Goal: Find specific page/section: Find specific page/section

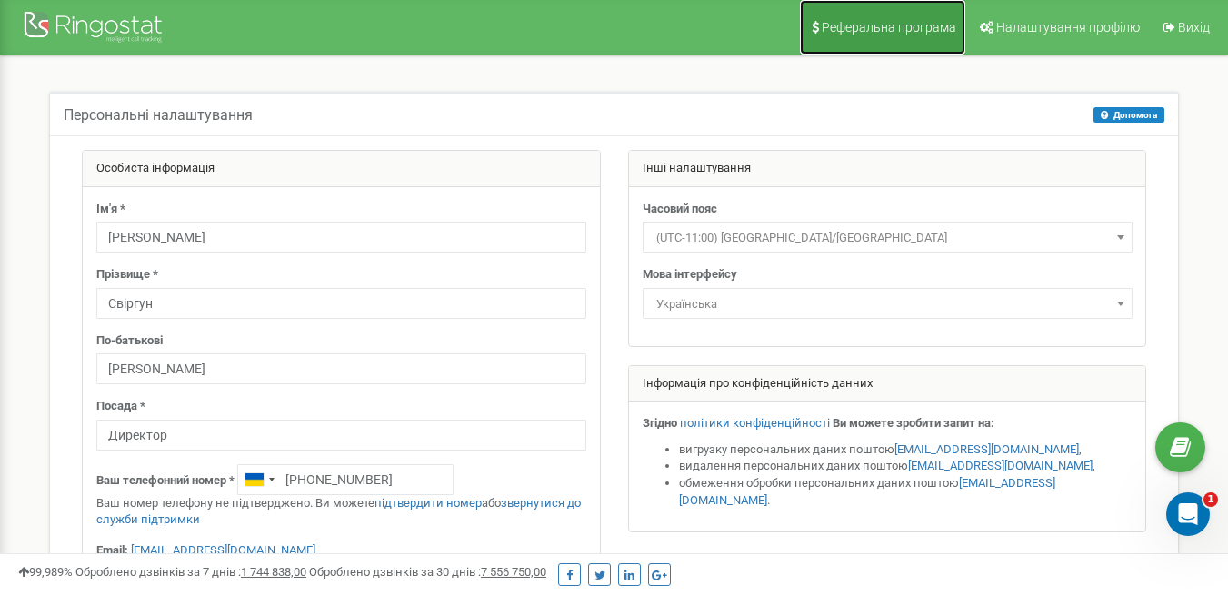
click at [891, 27] on span "Реферальна програма" at bounding box center [889, 27] width 135 height 15
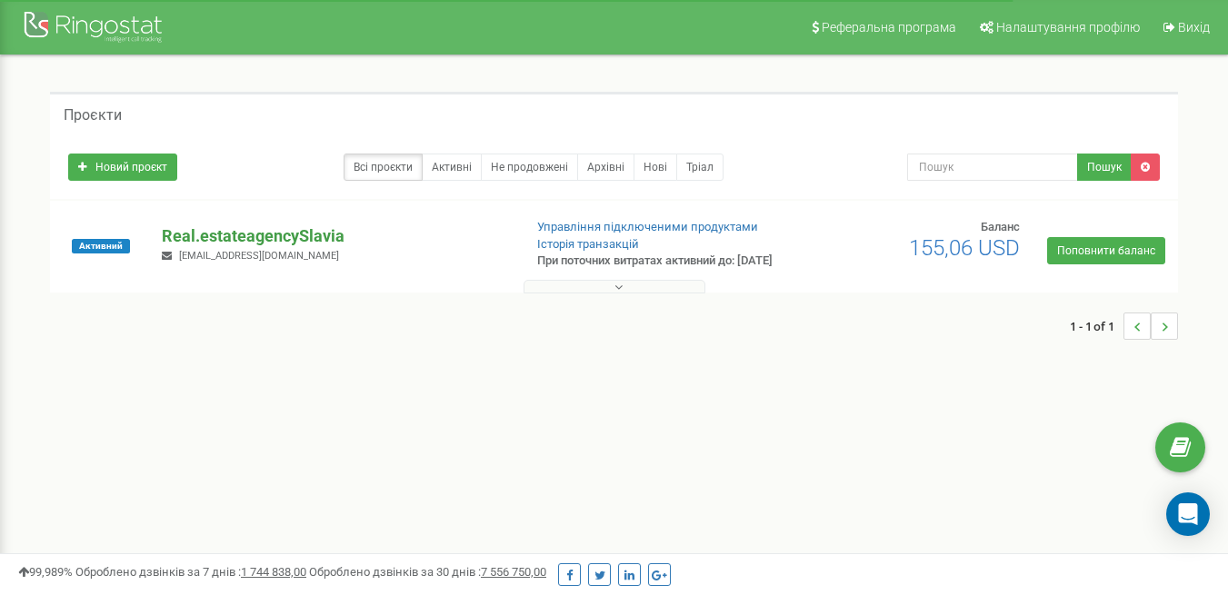
click at [261, 235] on p "Real.estateagencySlavia" at bounding box center [334, 237] width 345 height 24
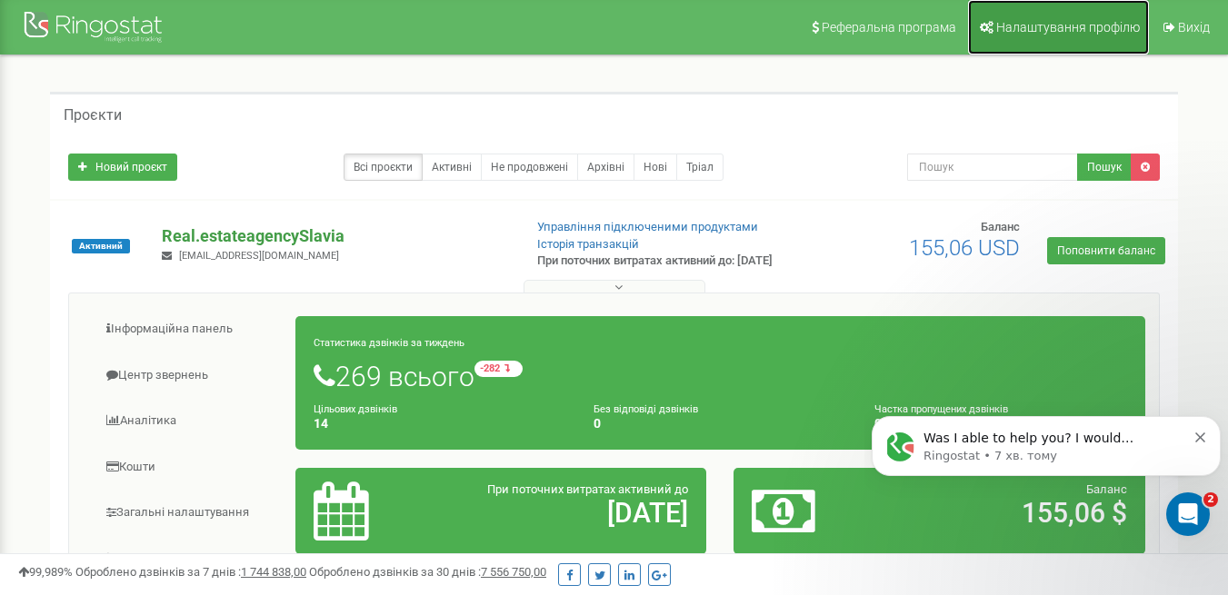
click at [1115, 18] on link "Налаштування профілю" at bounding box center [1058, 27] width 181 height 55
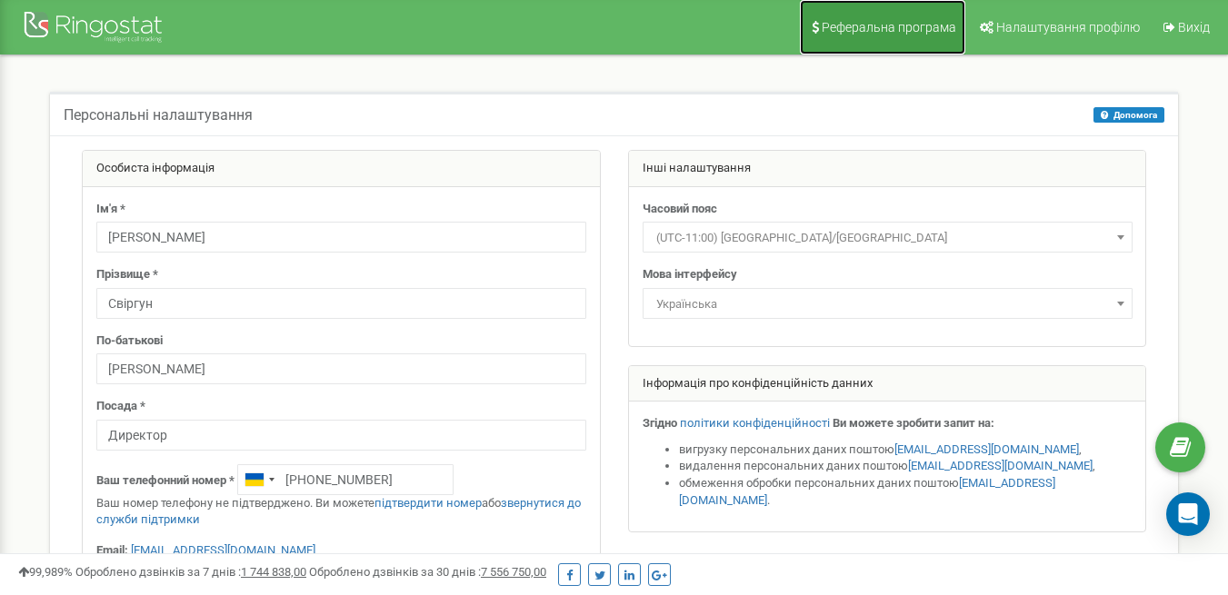
click at [889, 21] on span "Реферальна програма" at bounding box center [889, 27] width 135 height 15
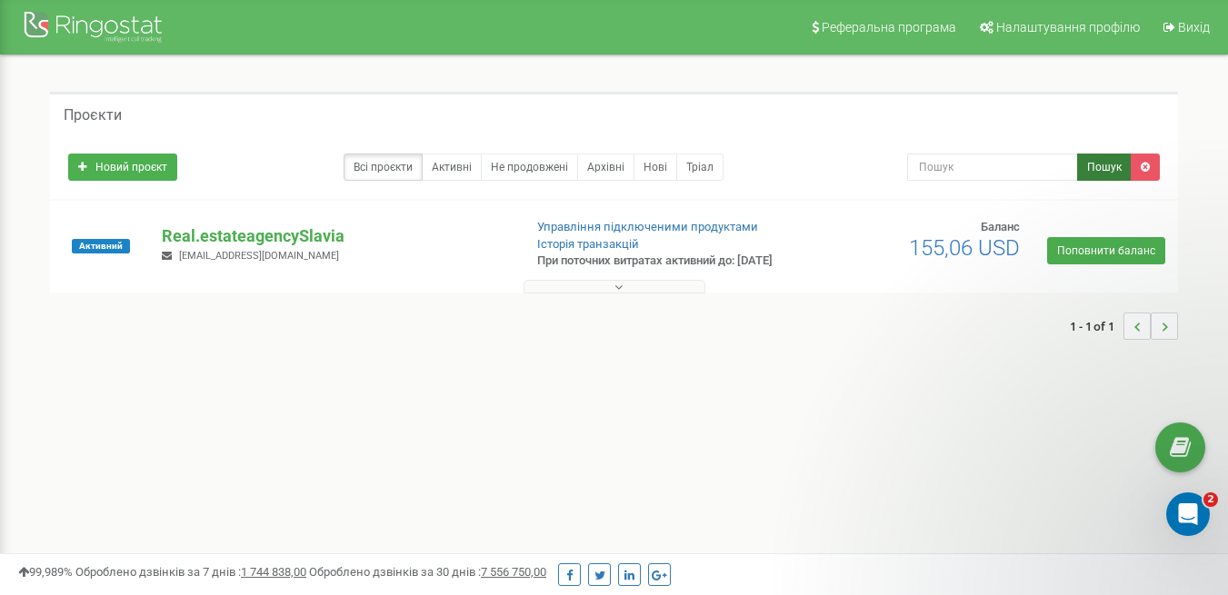
click at [1124, 154] on button "Пошук" at bounding box center [1104, 167] width 55 height 27
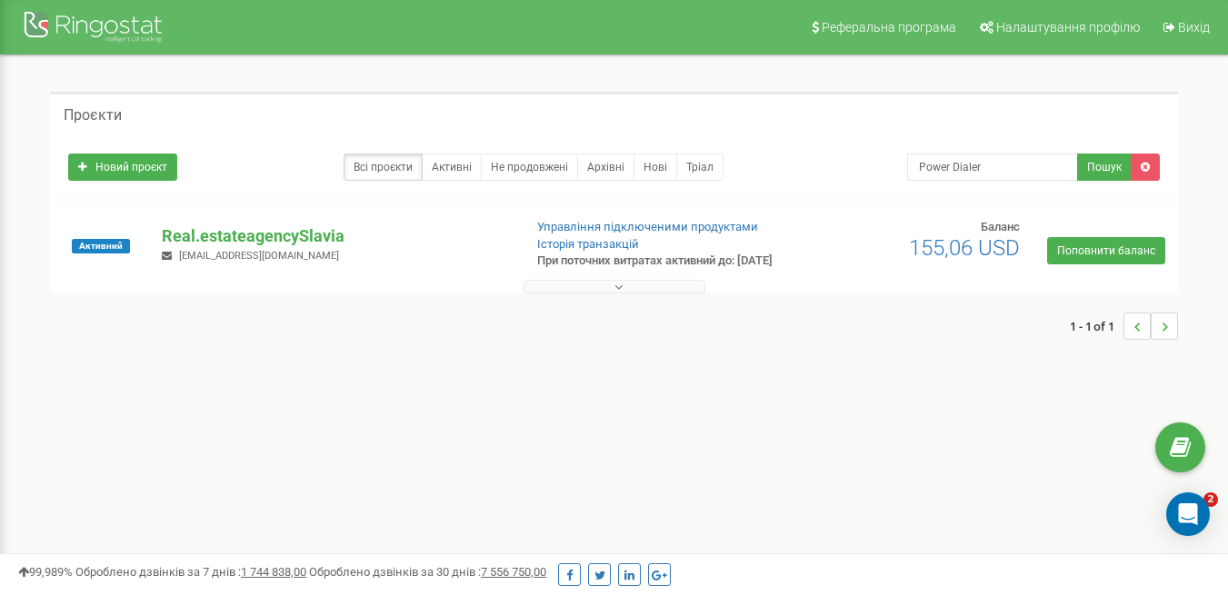
type input "Power Dialer"
click at [1094, 159] on button "Пошук" at bounding box center [1104, 167] width 55 height 27
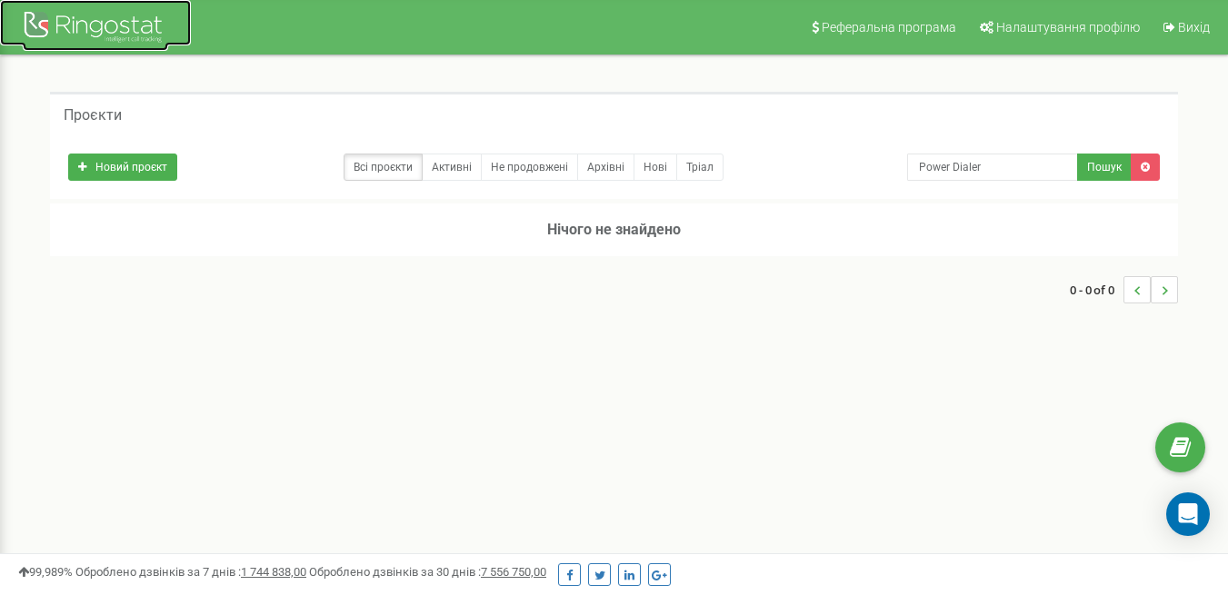
click at [66, 38] on div at bounding box center [95, 29] width 145 height 44
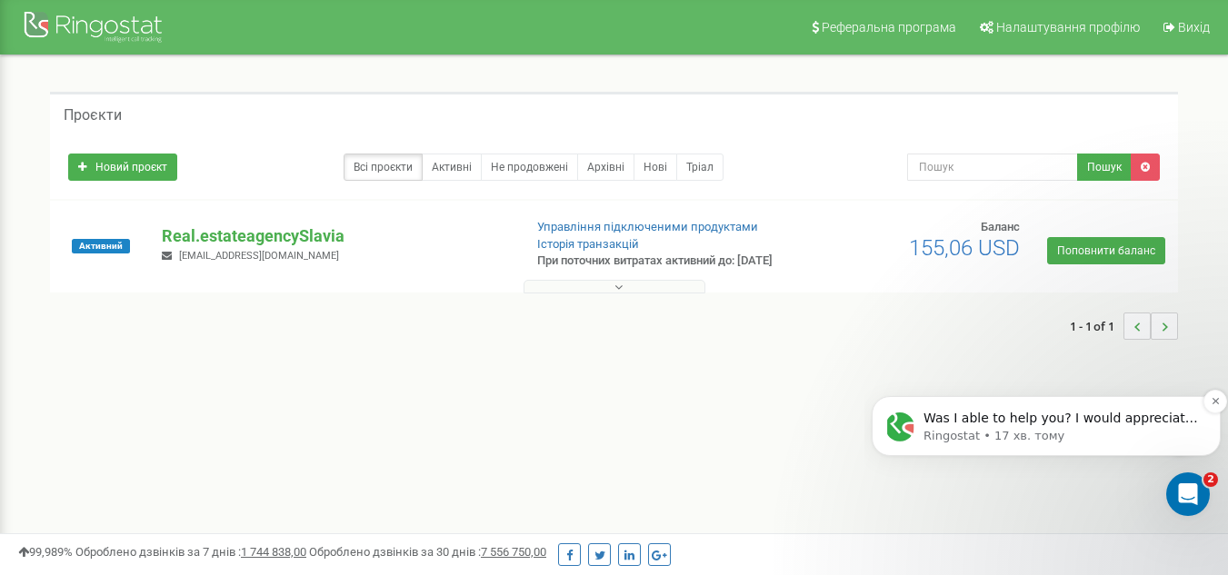
click at [1124, 413] on p "Was I able to help you? I would appreciate your response." at bounding box center [1061, 419] width 275 height 18
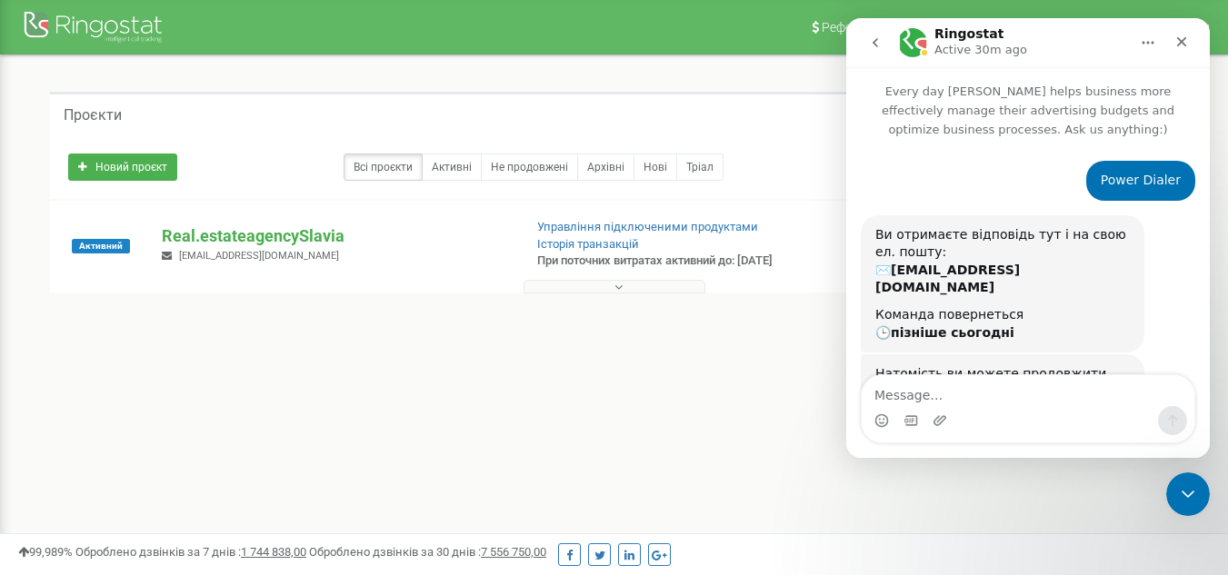
scroll to position [93, 0]
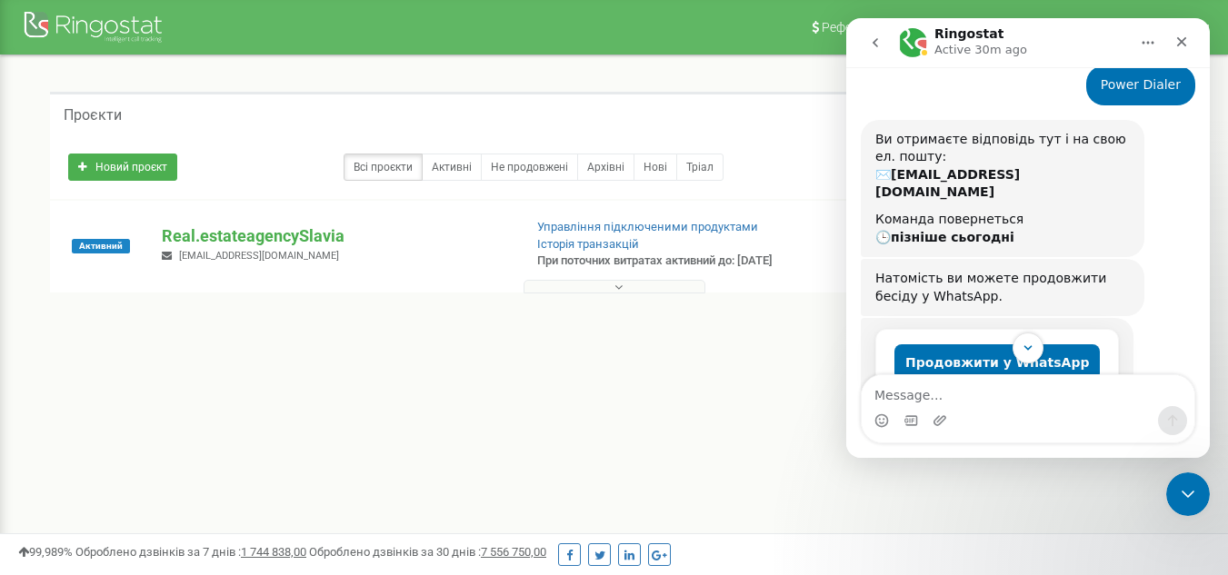
click at [874, 47] on icon "go back" at bounding box center [875, 42] width 15 height 15
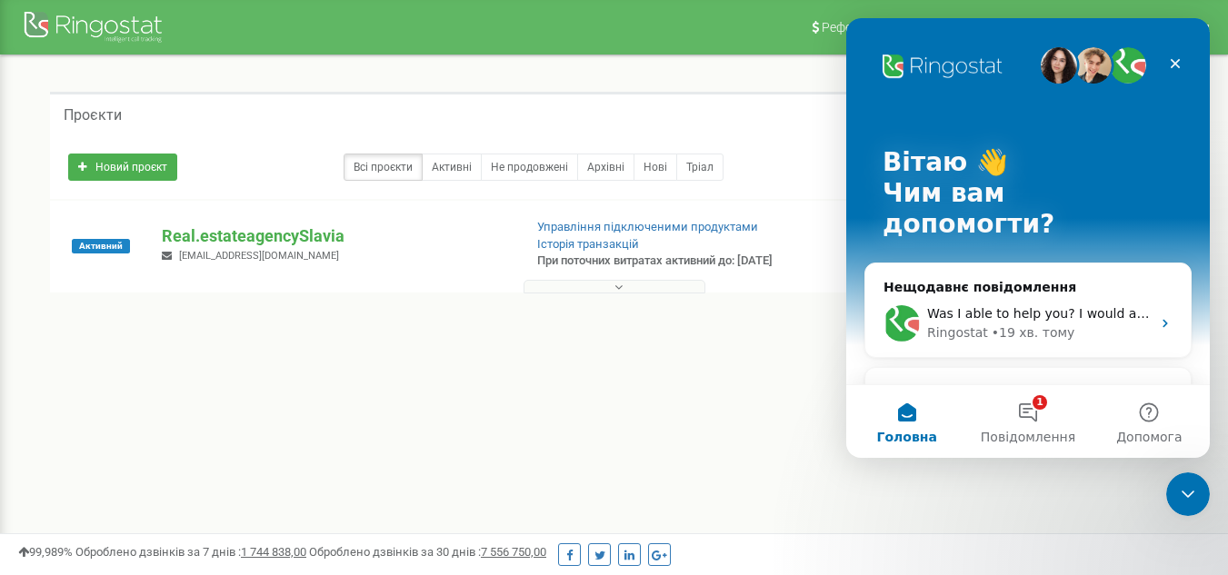
scroll to position [0, 0]
click at [1057, 62] on img "Месенджер Intercom" at bounding box center [1059, 65] width 36 height 36
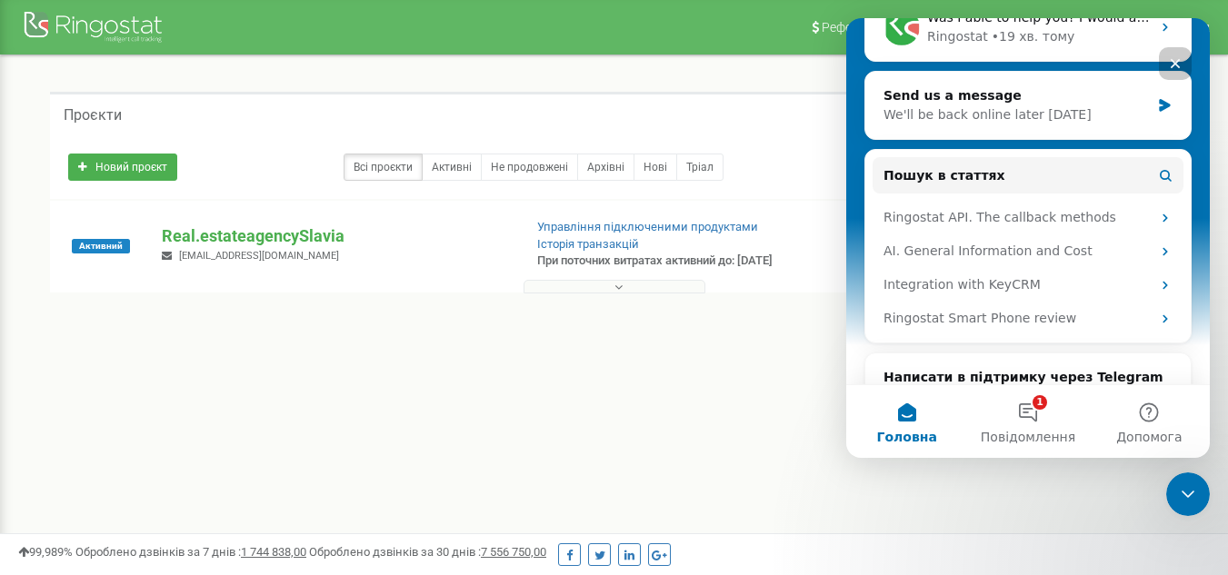
scroll to position [300, 0]
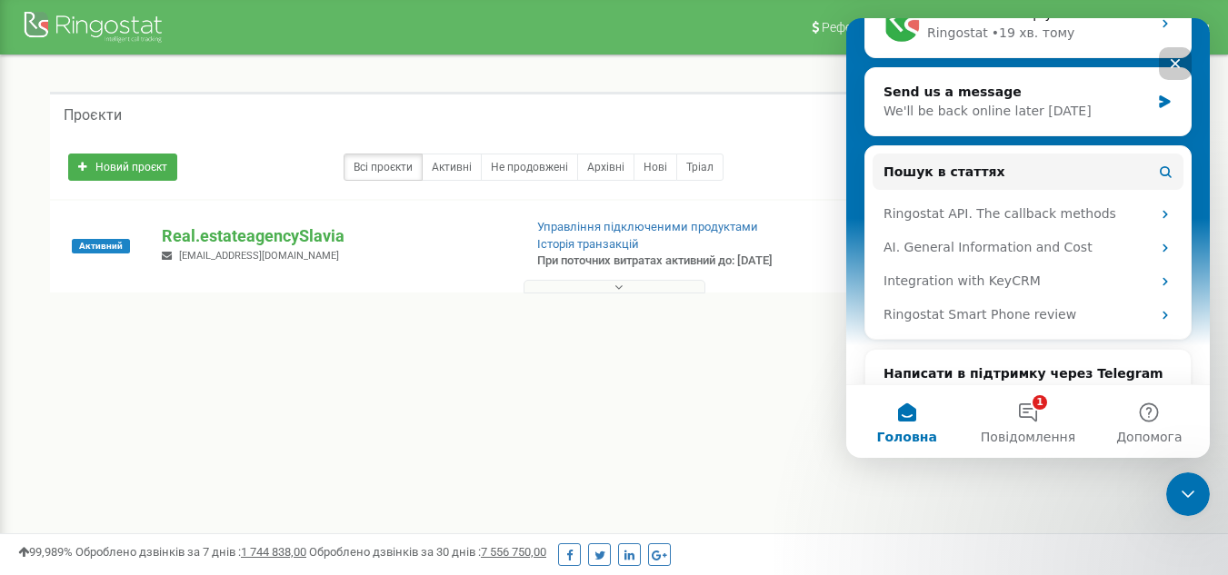
click at [1113, 365] on div "Написати в підтримку через Telegram Надішліть цей унікальний код в першому пові…" at bounding box center [1028, 442] width 289 height 154
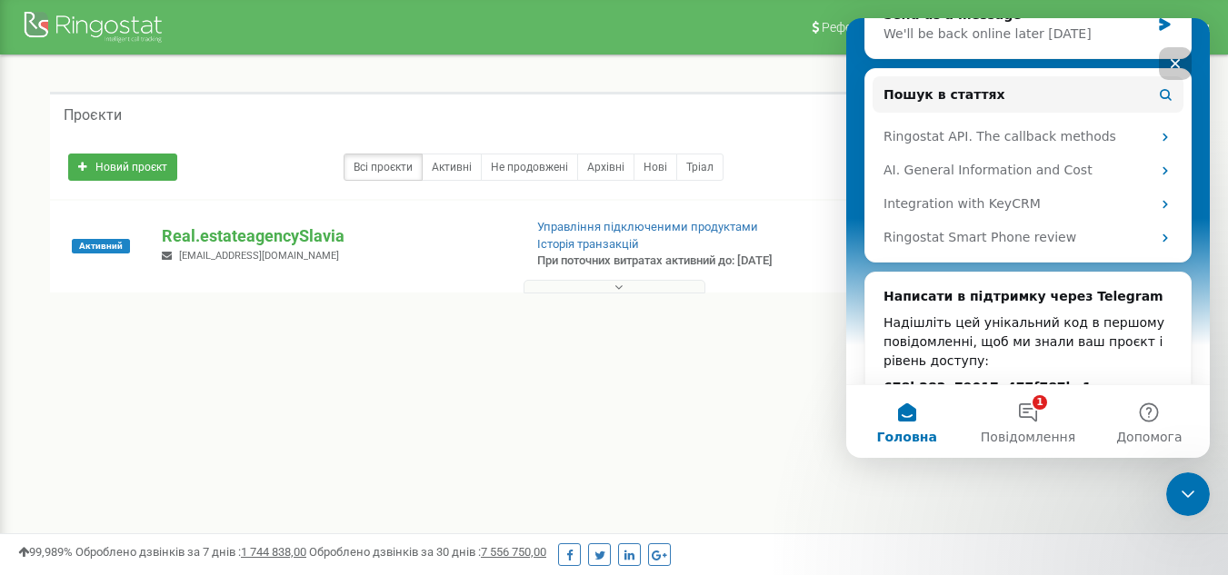
scroll to position [425, 0]
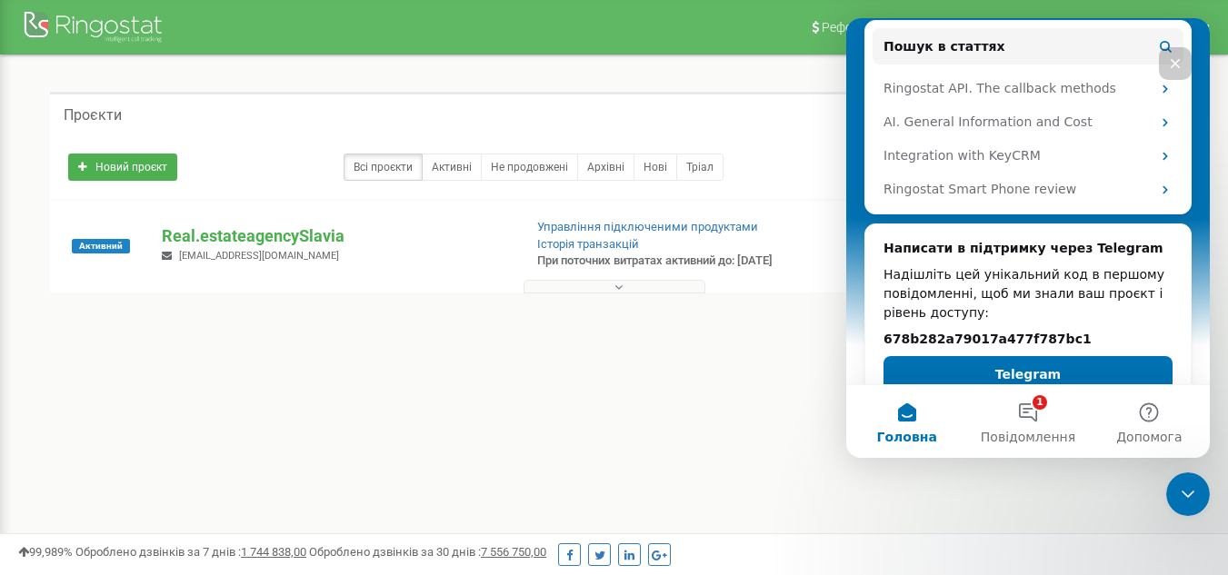
click at [1058, 330] on h2 "678b282a79017a477f787bc1" at bounding box center [1028, 339] width 289 height 19
drag, startPoint x: 1058, startPoint y: 309, endPoint x: 884, endPoint y: 312, distance: 173.6
click at [884, 330] on h2 "678b282a79017a477f787bc1" at bounding box center [1028, 339] width 289 height 19
copy h2 "678b282a79017a477f787bc1"
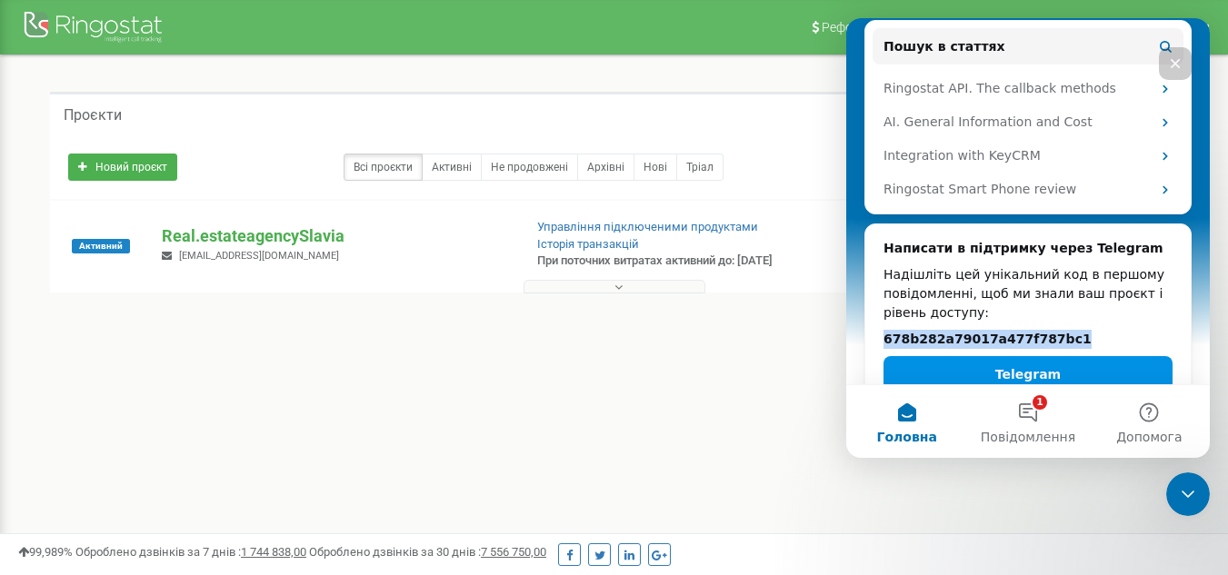
click at [981, 356] on button "Telegram" at bounding box center [1028, 374] width 289 height 36
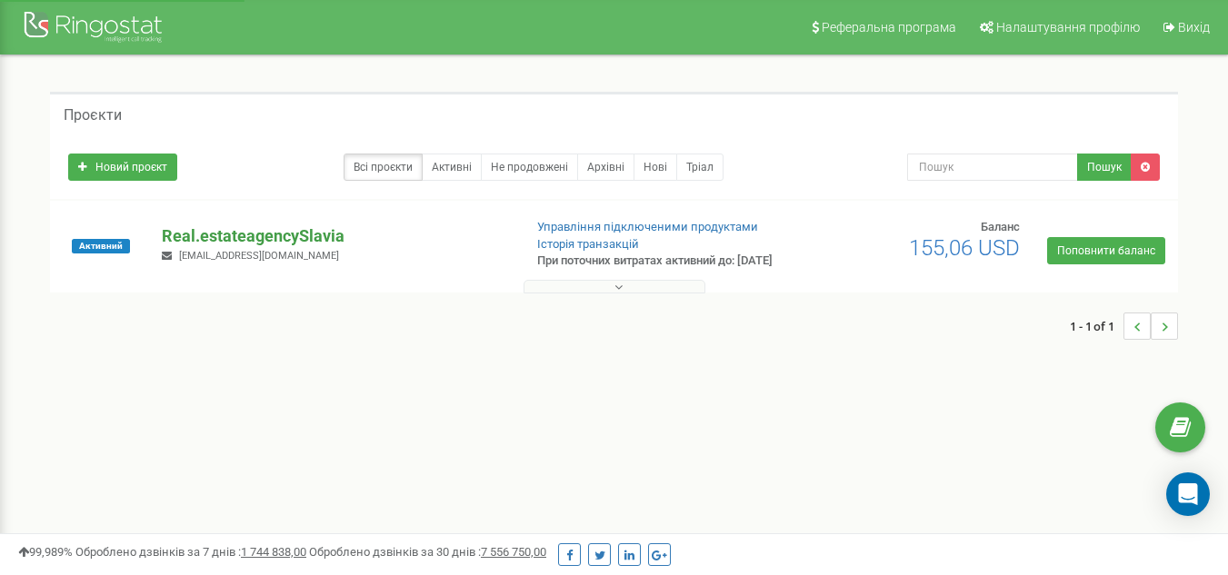
click at [245, 244] on p "Real.estateagencySlavia" at bounding box center [334, 237] width 345 height 24
